Goal: Information Seeking & Learning: Learn about a topic

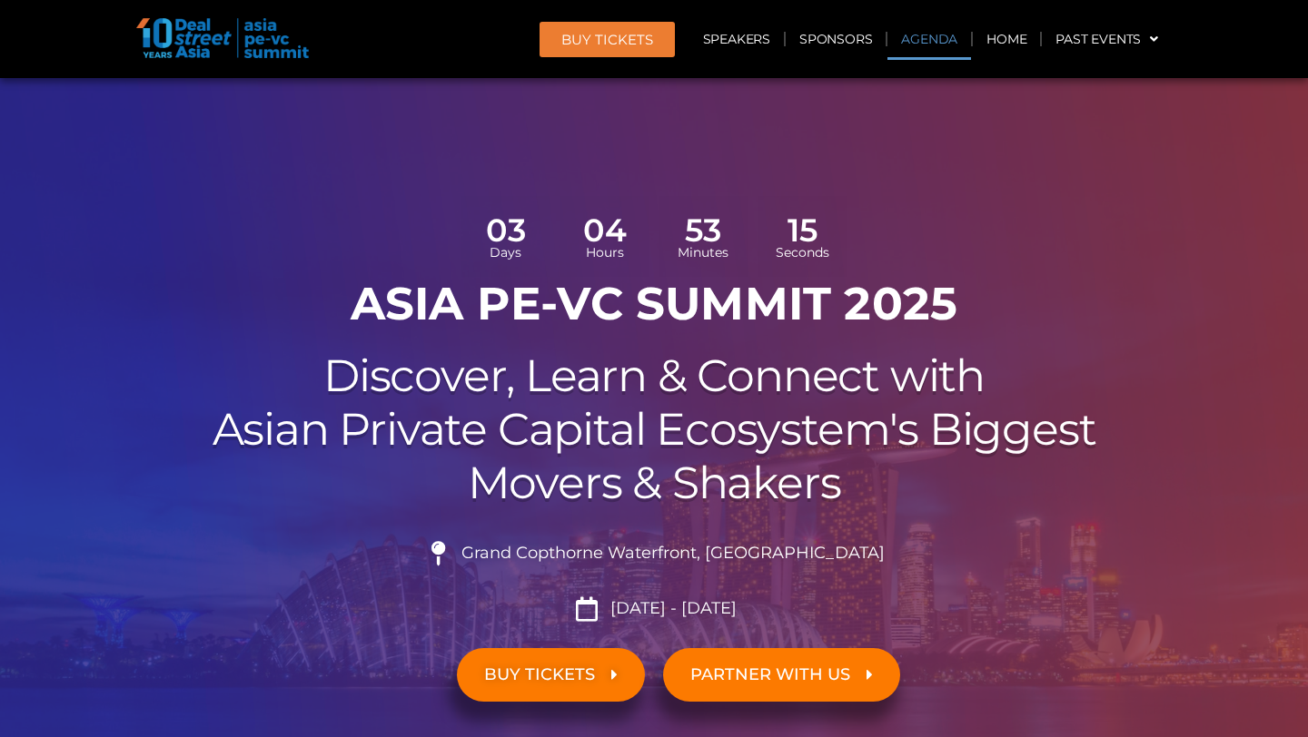
scroll to position [1188, 0]
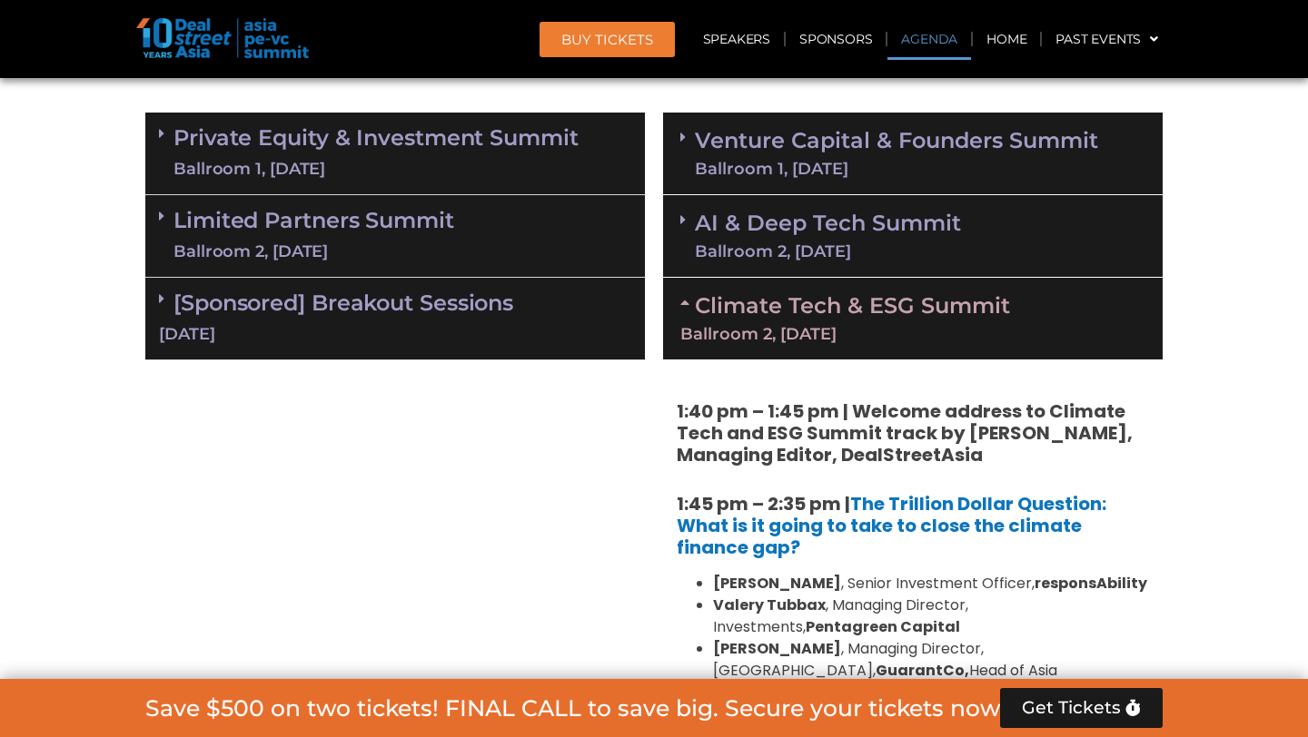
click at [1139, 37] on link "Past Events" at bounding box center [1107, 39] width 130 height 42
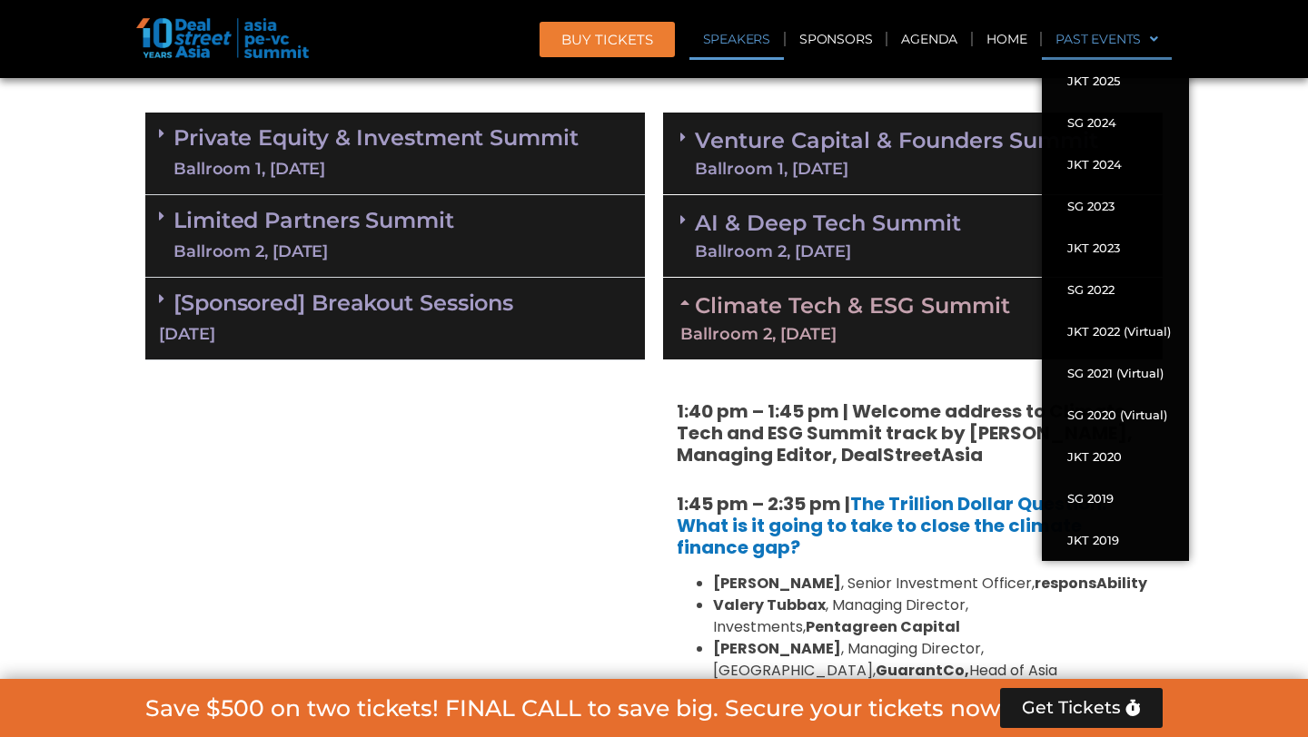
scroll to position [6228, 0]
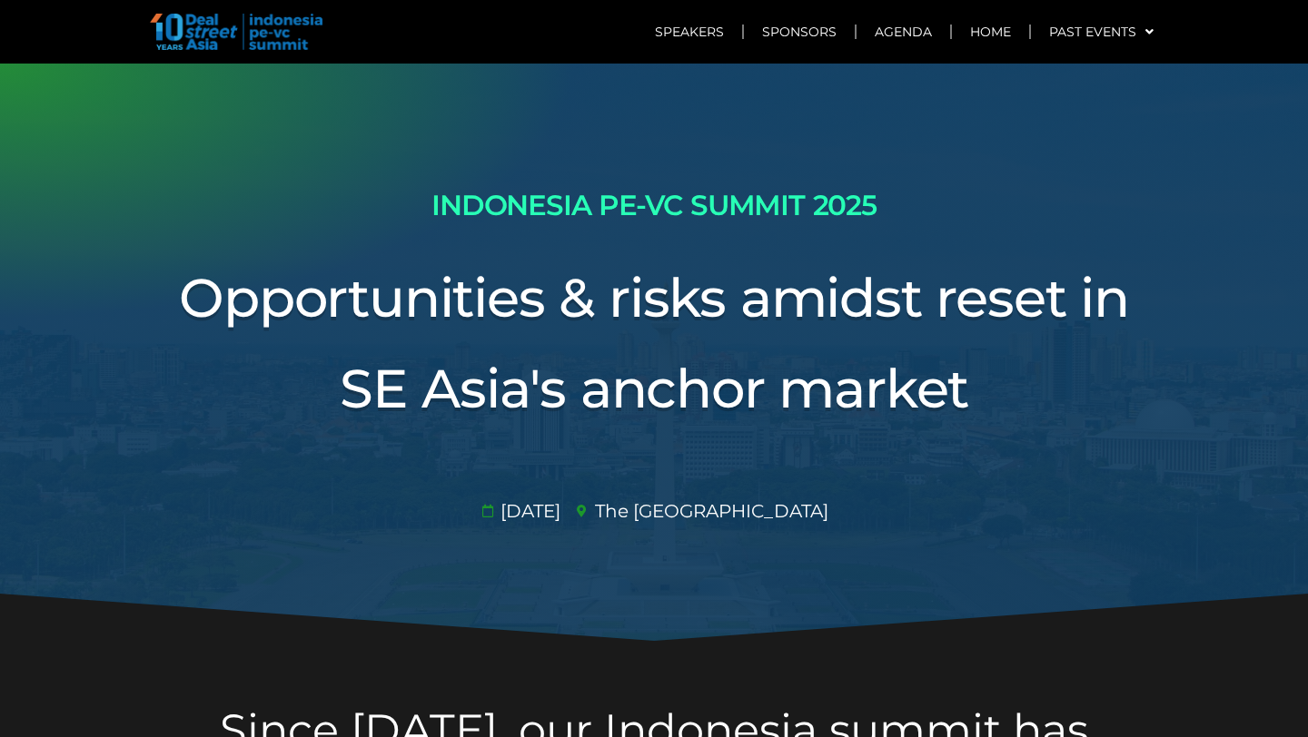
click at [648, 361] on h3 "Opportunities & risks amidst reset in SE Asia's anchor market" at bounding box center [653, 343] width 1017 height 183
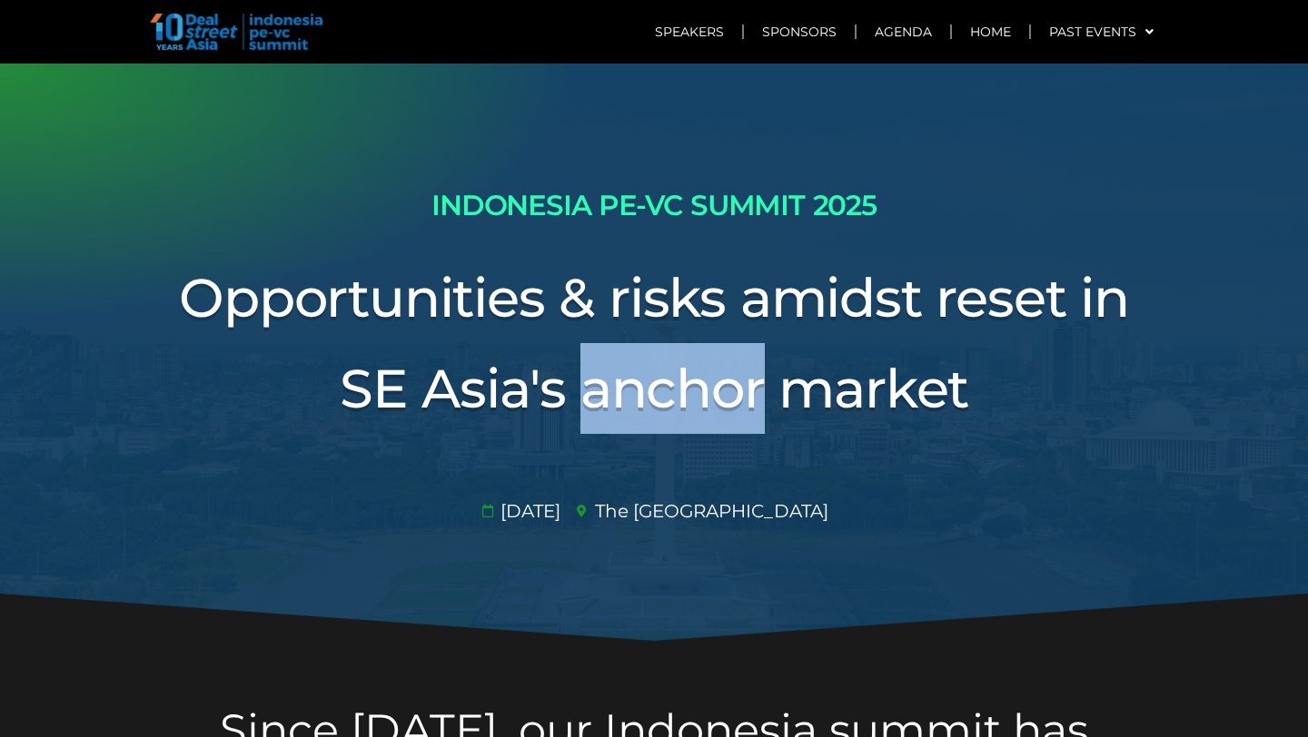
click at [646, 355] on h3 "Opportunities & risks amidst reset in SE Asia's anchor market" at bounding box center [653, 343] width 1017 height 183
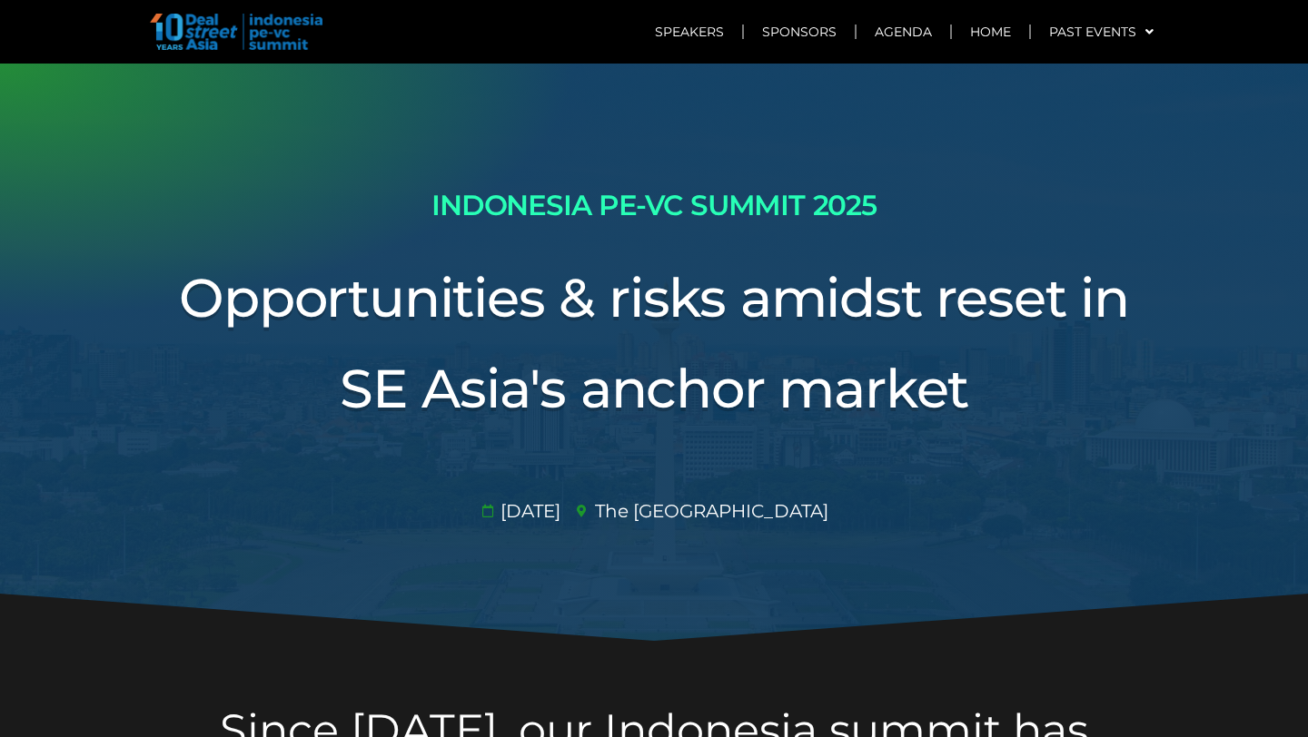
click at [646, 355] on h3 "Opportunities & risks amidst reset in SE Asia's anchor market" at bounding box center [653, 343] width 1017 height 183
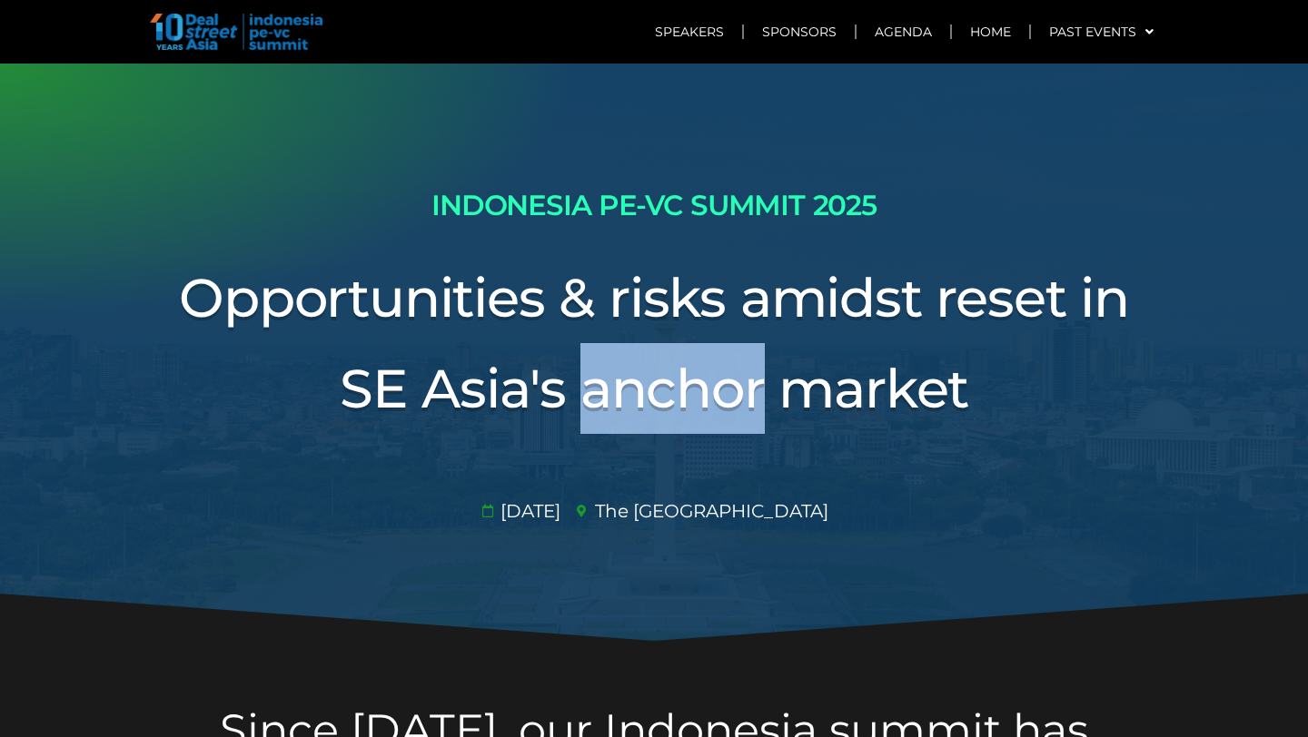
click at [646, 355] on h3 "Opportunities & risks amidst reset in SE Asia's anchor market" at bounding box center [653, 343] width 1017 height 183
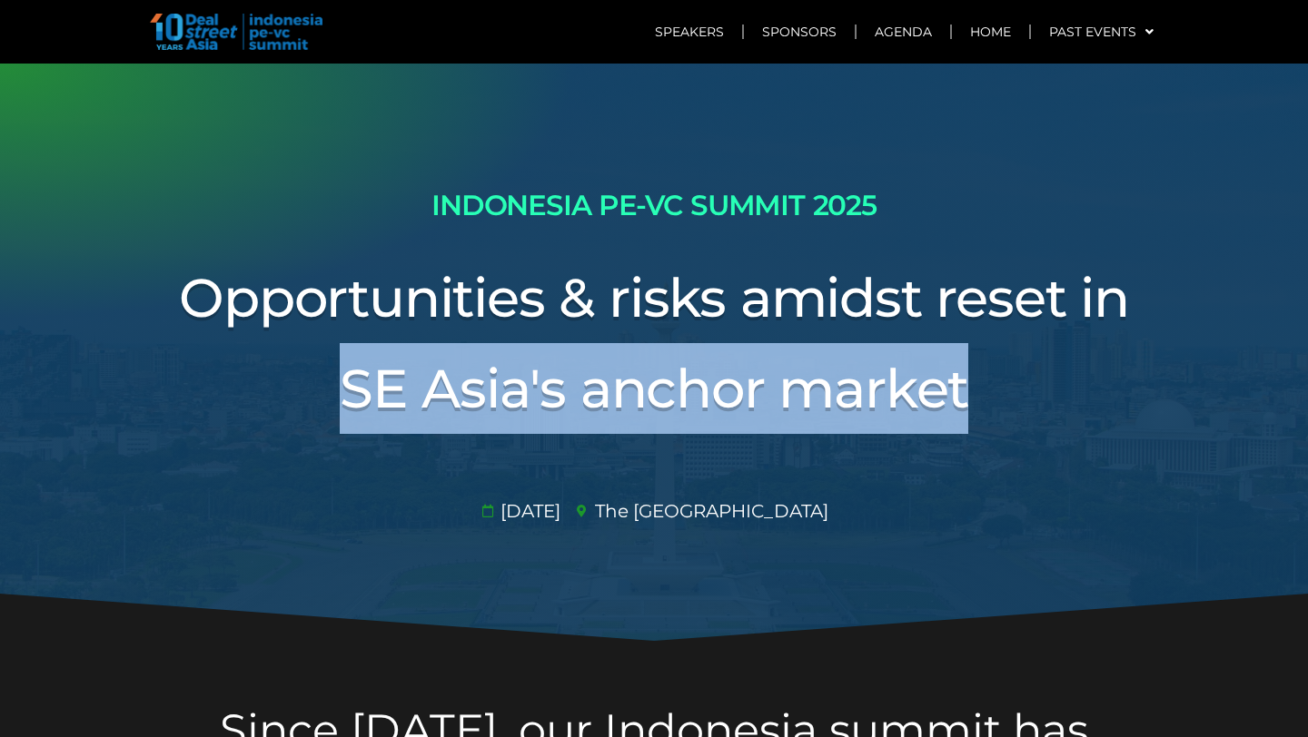
click at [646, 355] on h3 "Opportunities & risks amidst reset in SE Asia's anchor market" at bounding box center [653, 343] width 1017 height 183
click at [663, 300] on h3 "Opportunities & risks amidst reset in SE Asia's anchor market" at bounding box center [653, 343] width 1017 height 183
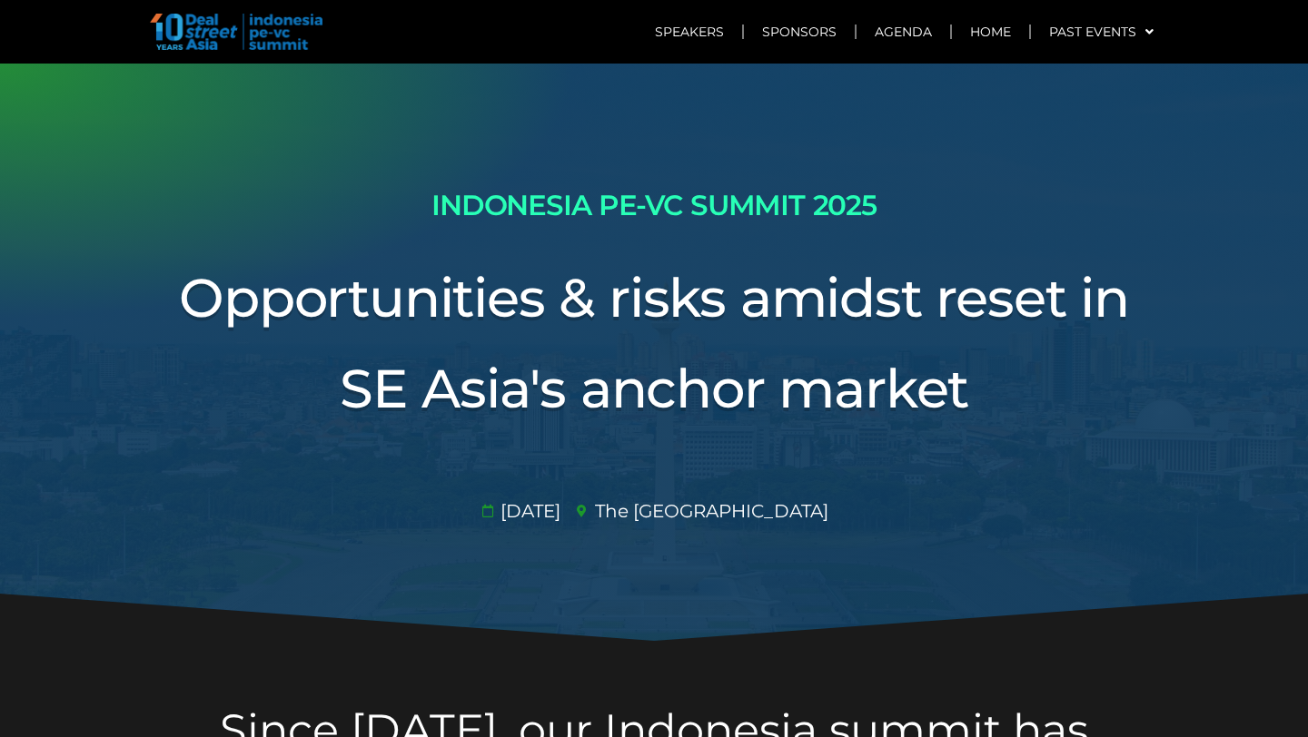
click at [663, 300] on h3 "Opportunities & risks amidst reset in SE Asia's anchor market" at bounding box center [653, 343] width 1017 height 183
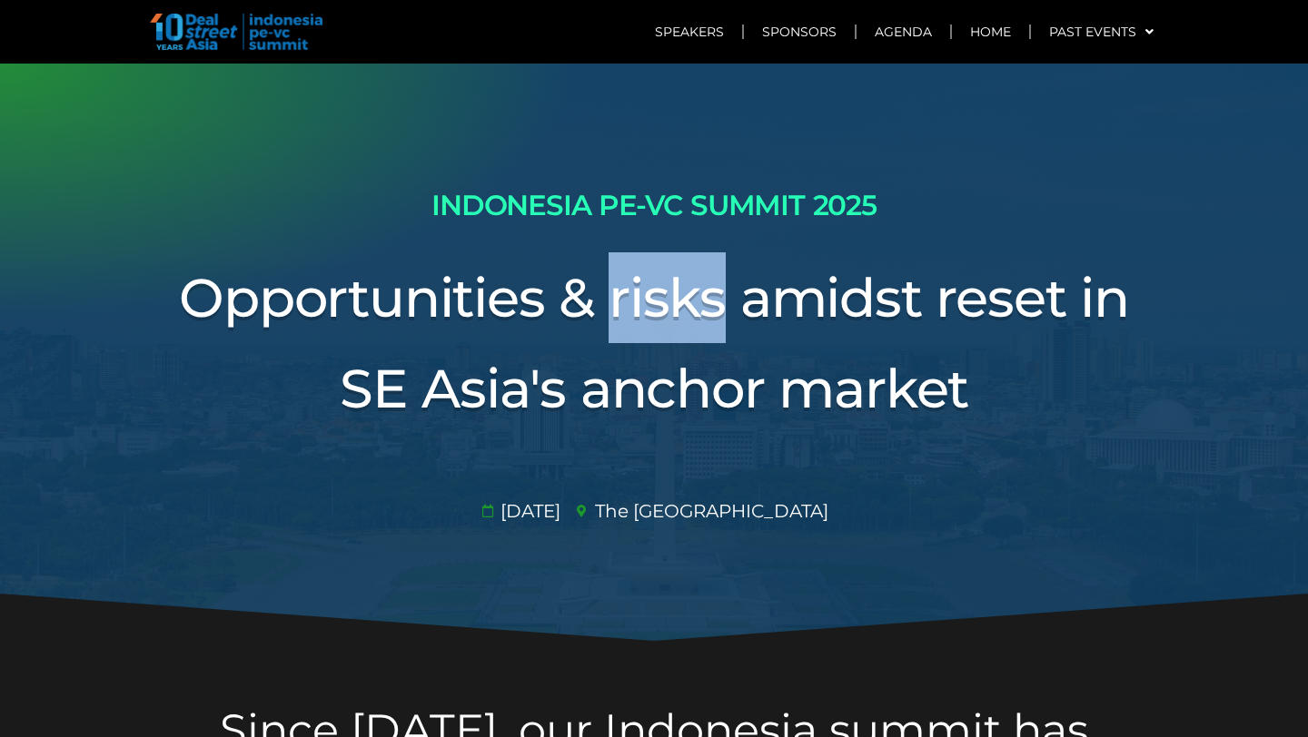
click at [663, 300] on h3 "Opportunities & risks amidst reset in SE Asia's anchor market" at bounding box center [653, 343] width 1017 height 183
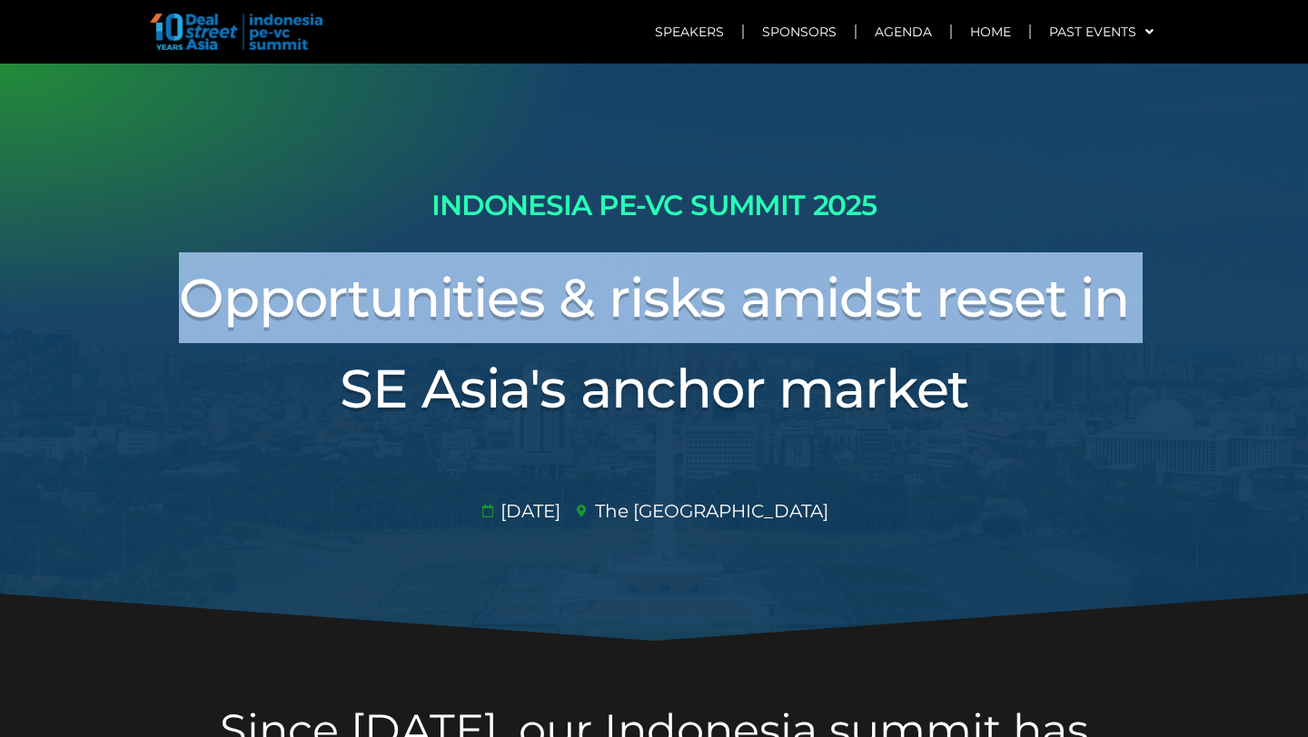
click at [663, 300] on h3 "Opportunities & risks amidst reset in SE Asia's anchor market" at bounding box center [653, 343] width 1017 height 183
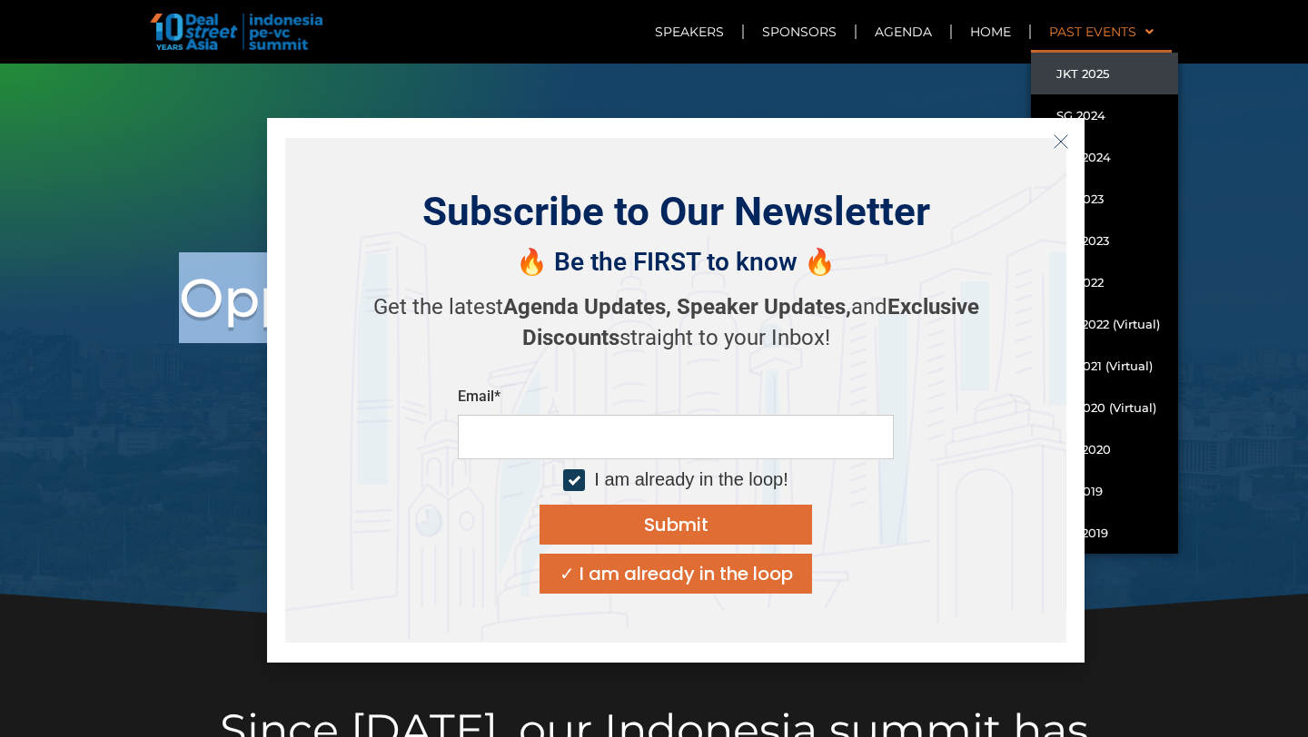
click at [1060, 142] on line "Close" at bounding box center [1060, 141] width 13 height 13
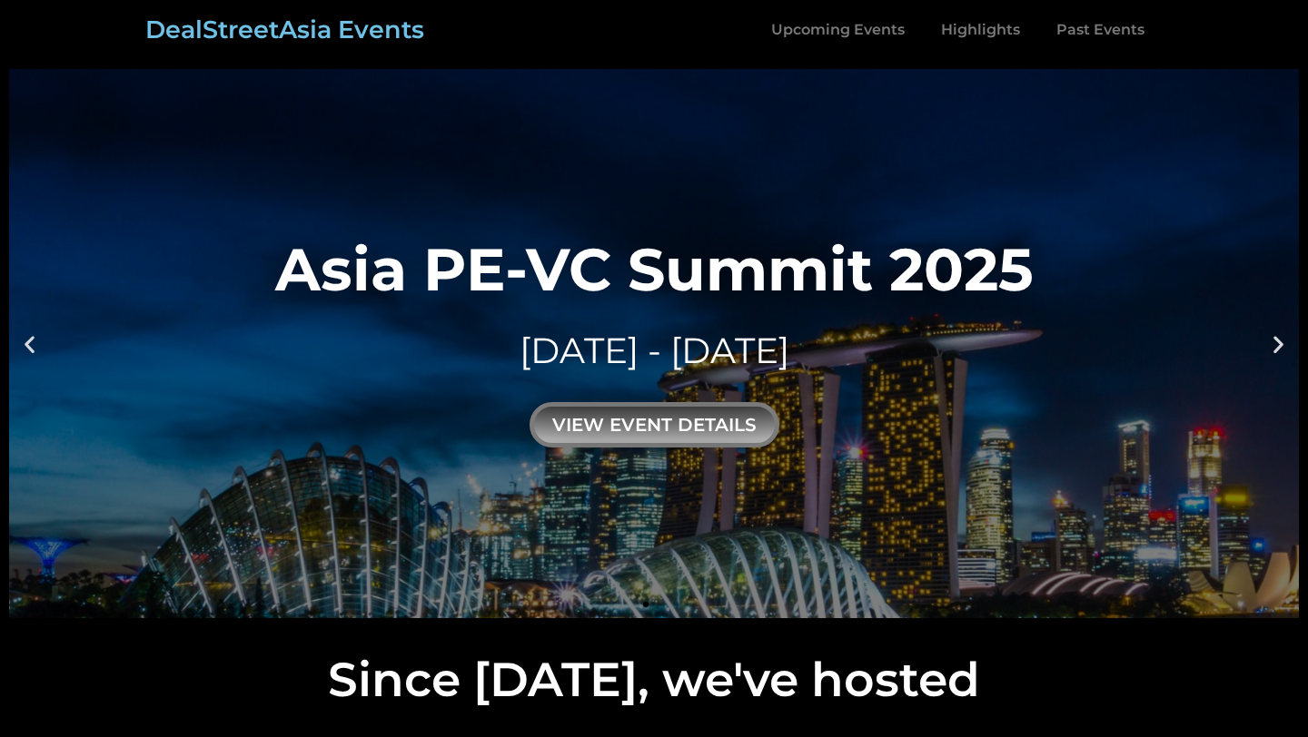
click at [1272, 343] on icon "Next slide" at bounding box center [1278, 343] width 23 height 23
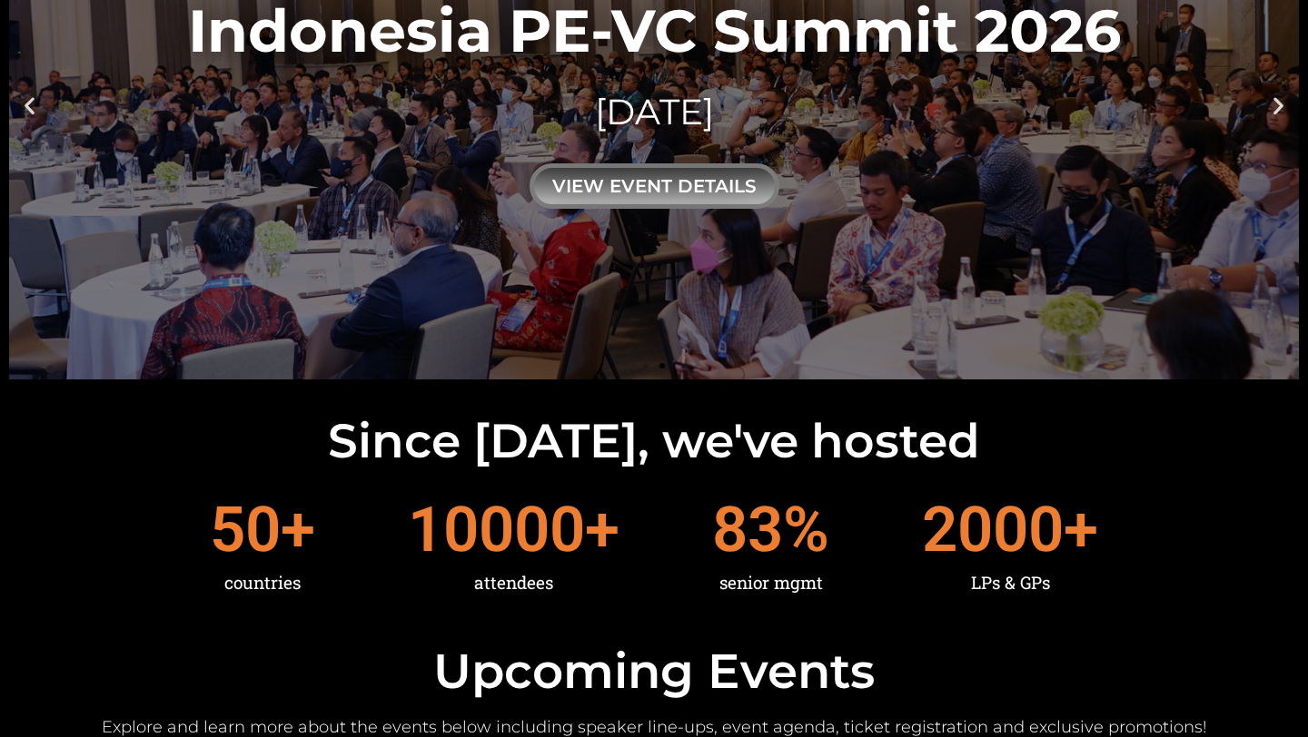
scroll to position [72, 0]
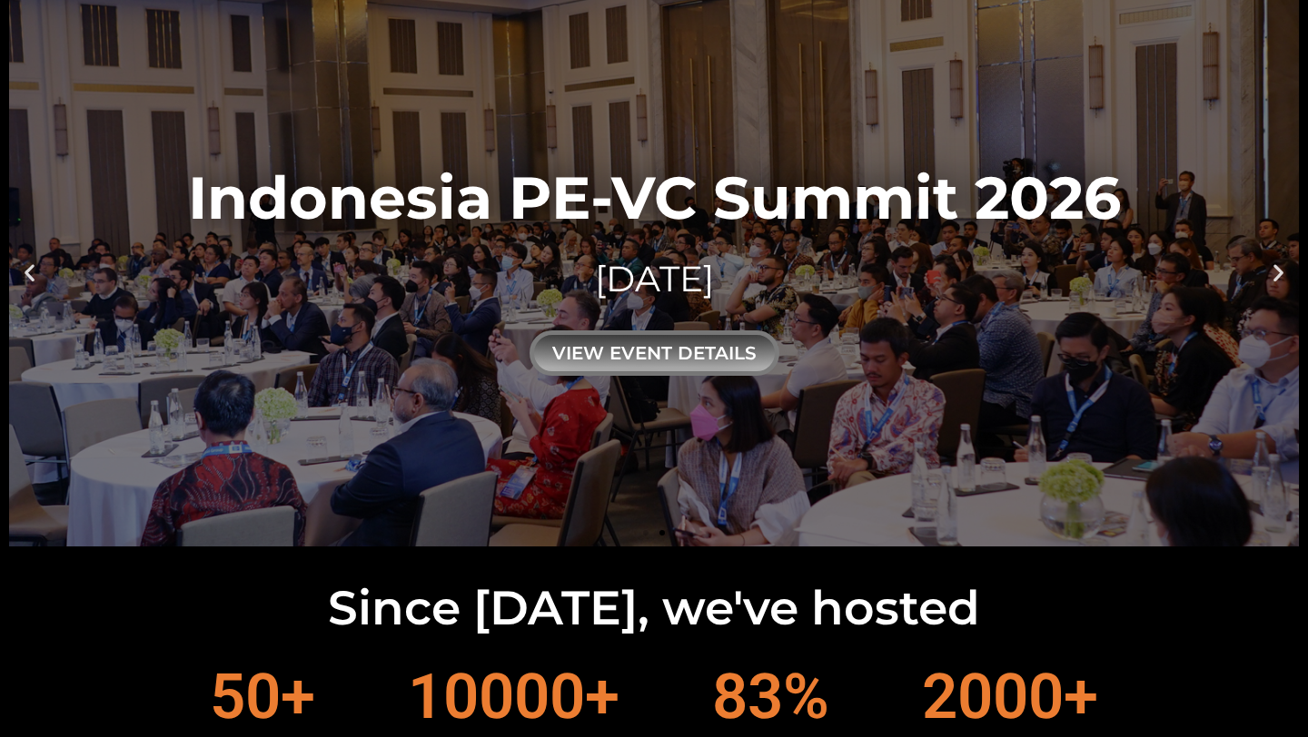
click at [1272, 266] on icon "Next slide" at bounding box center [1278, 272] width 23 height 23
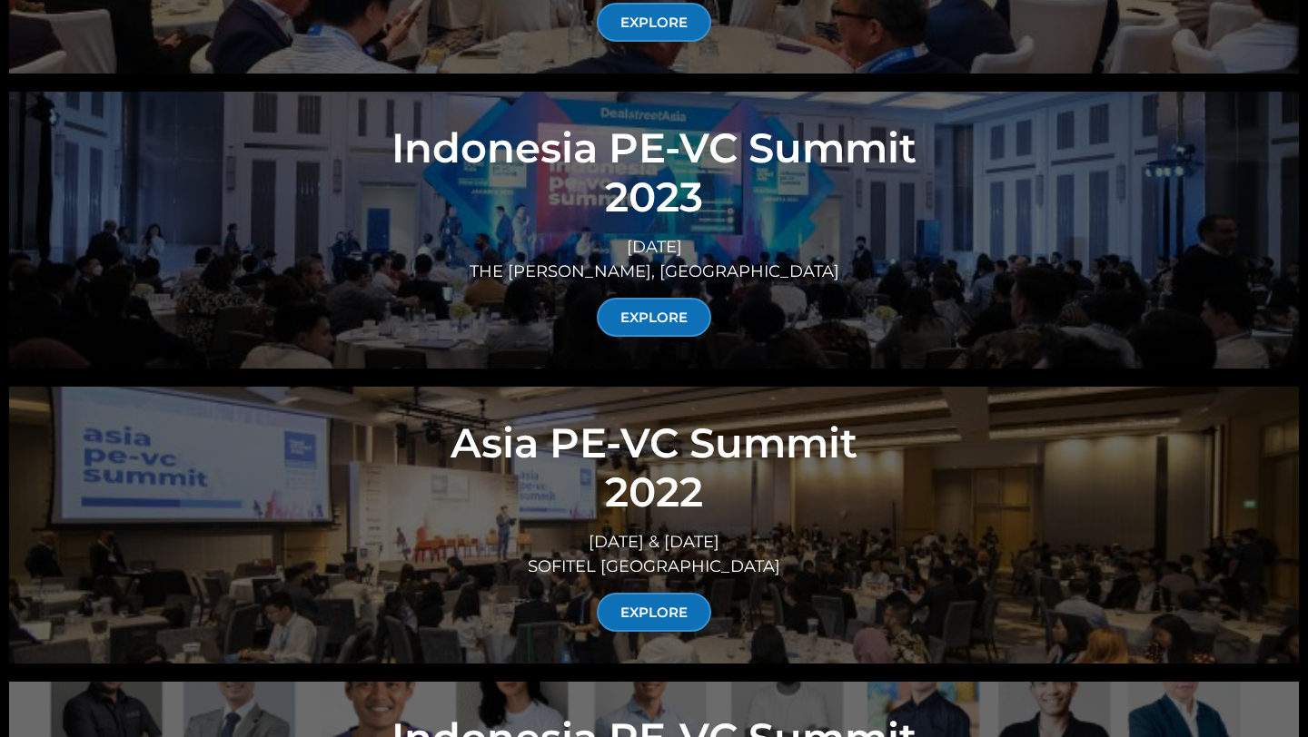
scroll to position [7641, 0]
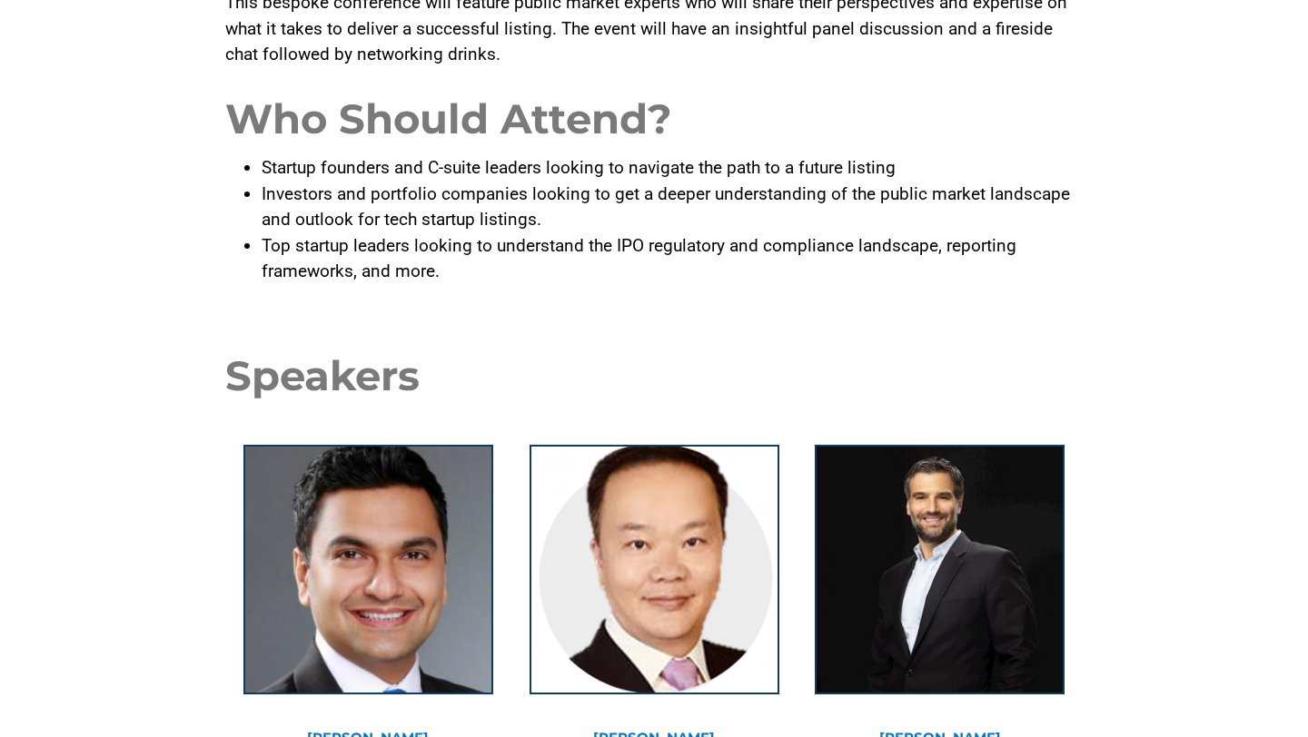
scroll to position [711, 0]
